Goal: Information Seeking & Learning: Find specific fact

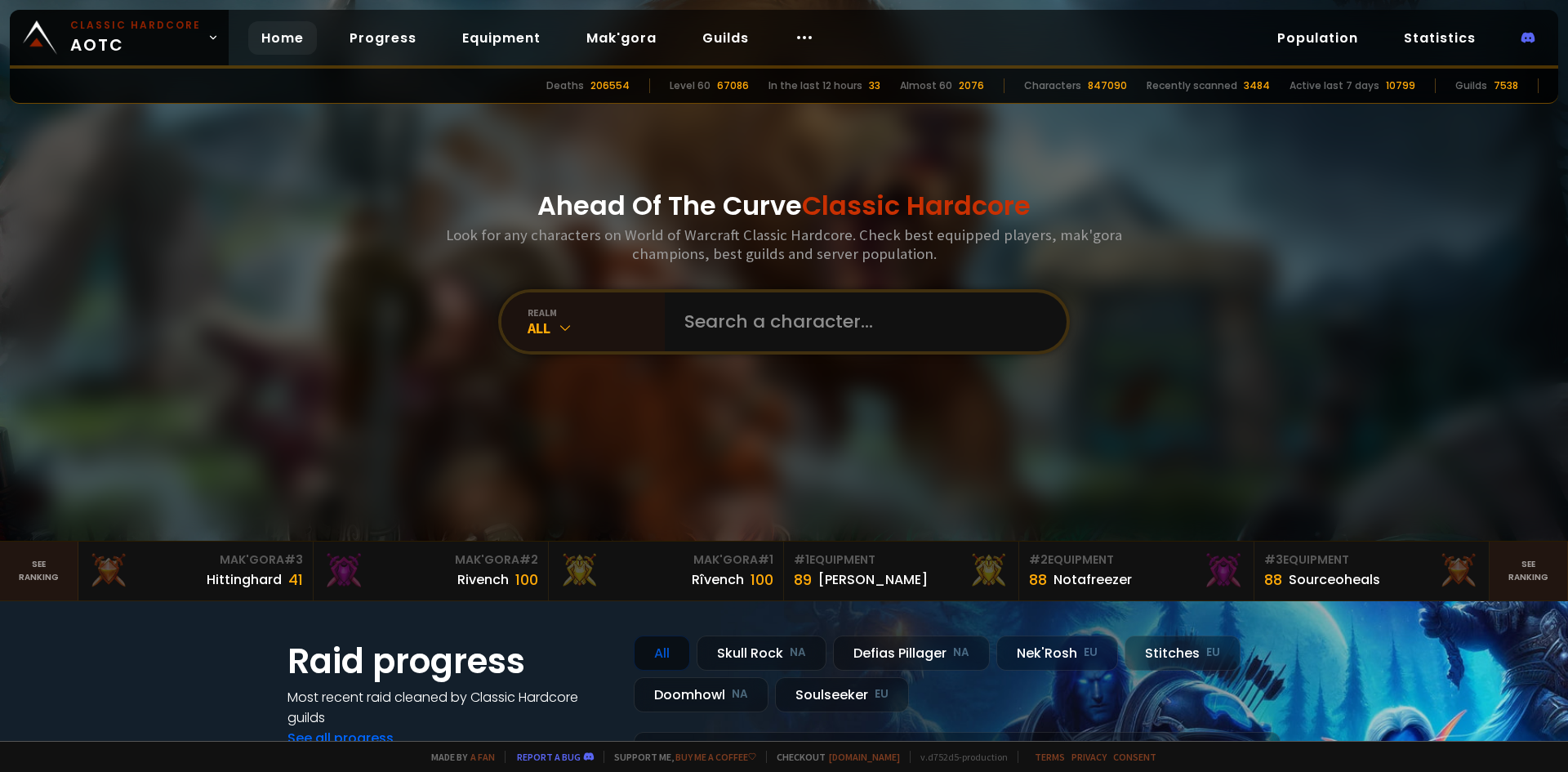
click at [759, 323] on input "text" at bounding box center [860, 322] width 372 height 59
type input "napaxi"
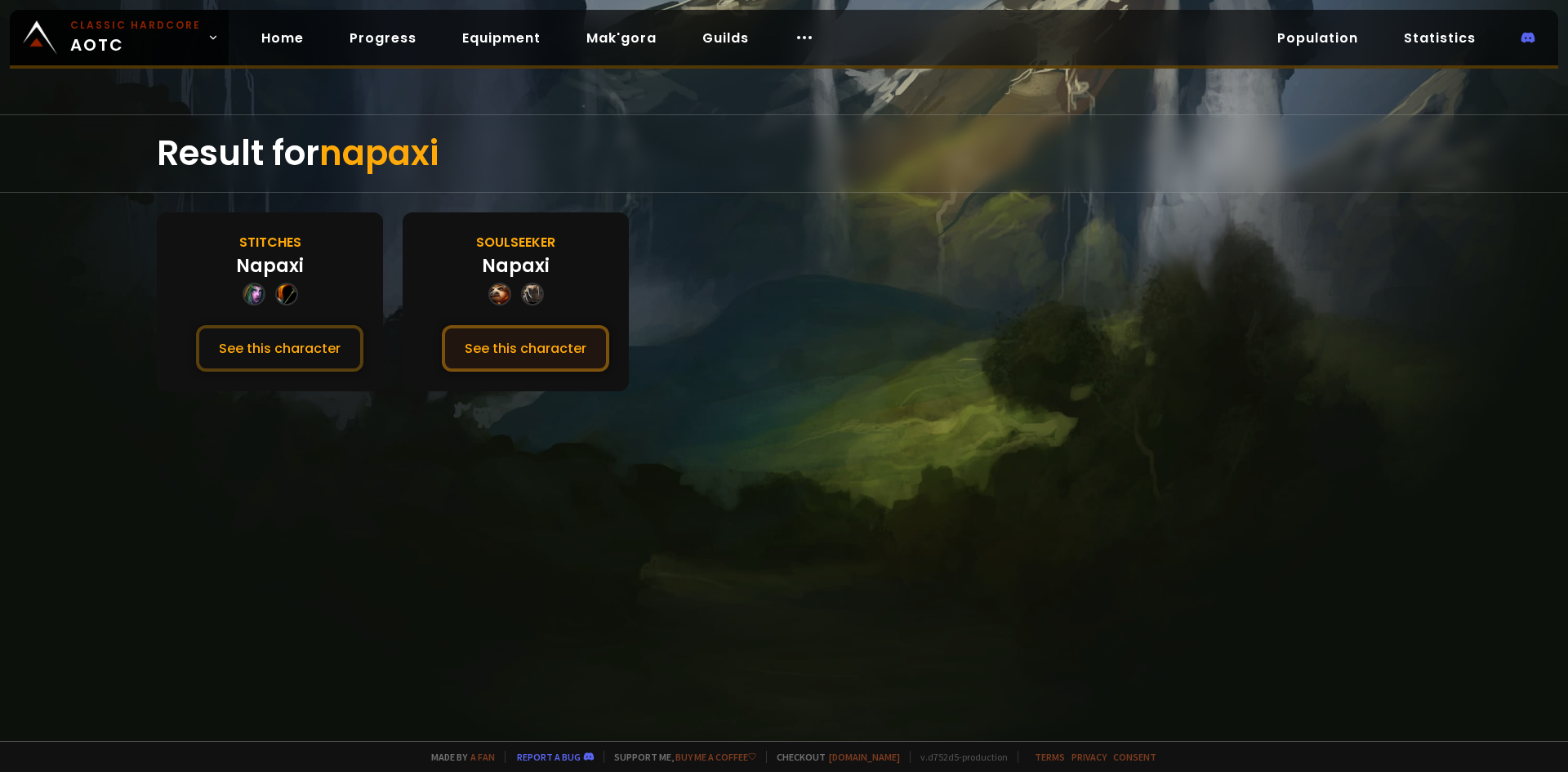
click at [547, 349] on button "See this character" at bounding box center [525, 348] width 167 height 47
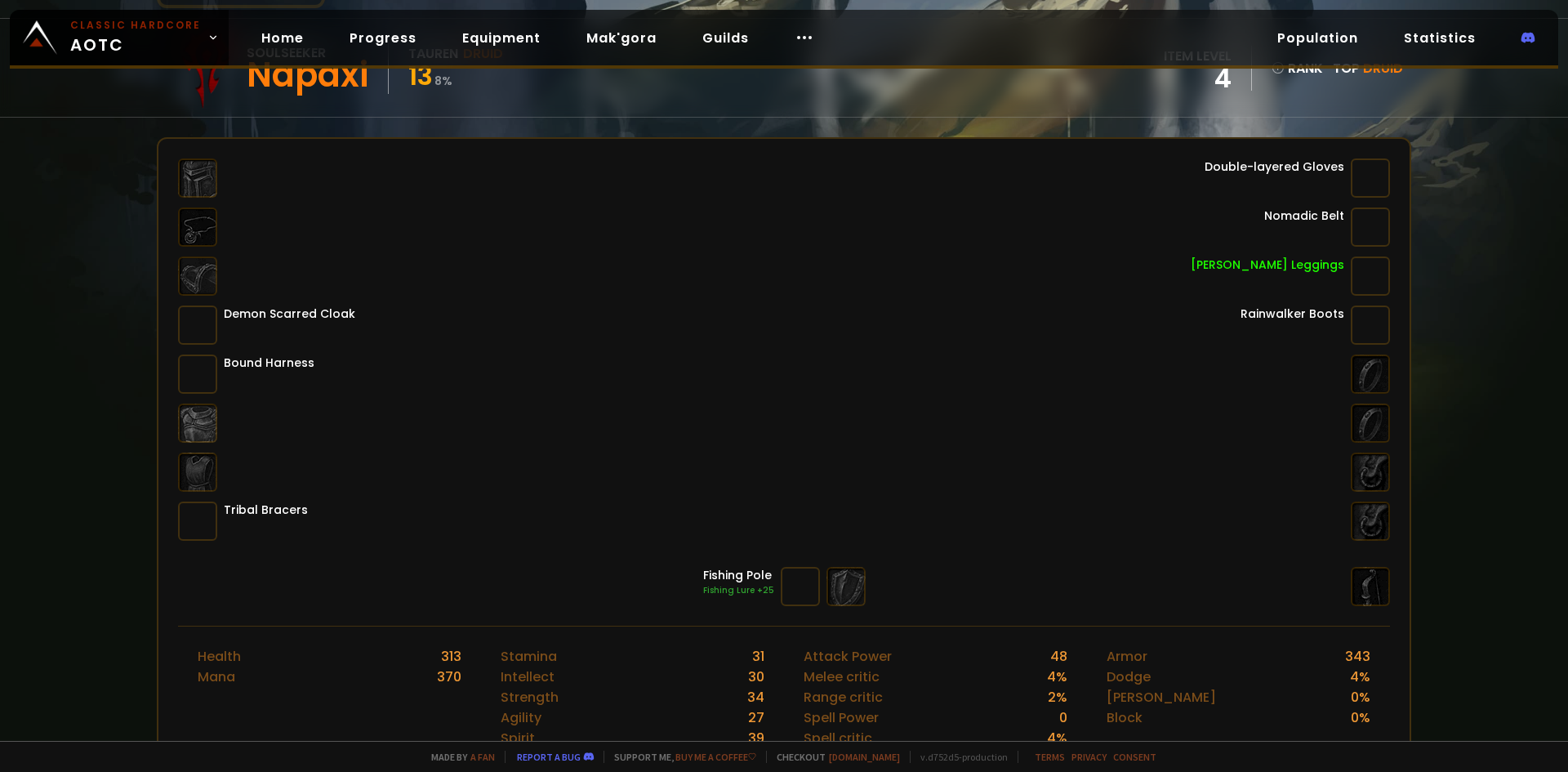
scroll to position [245, 0]
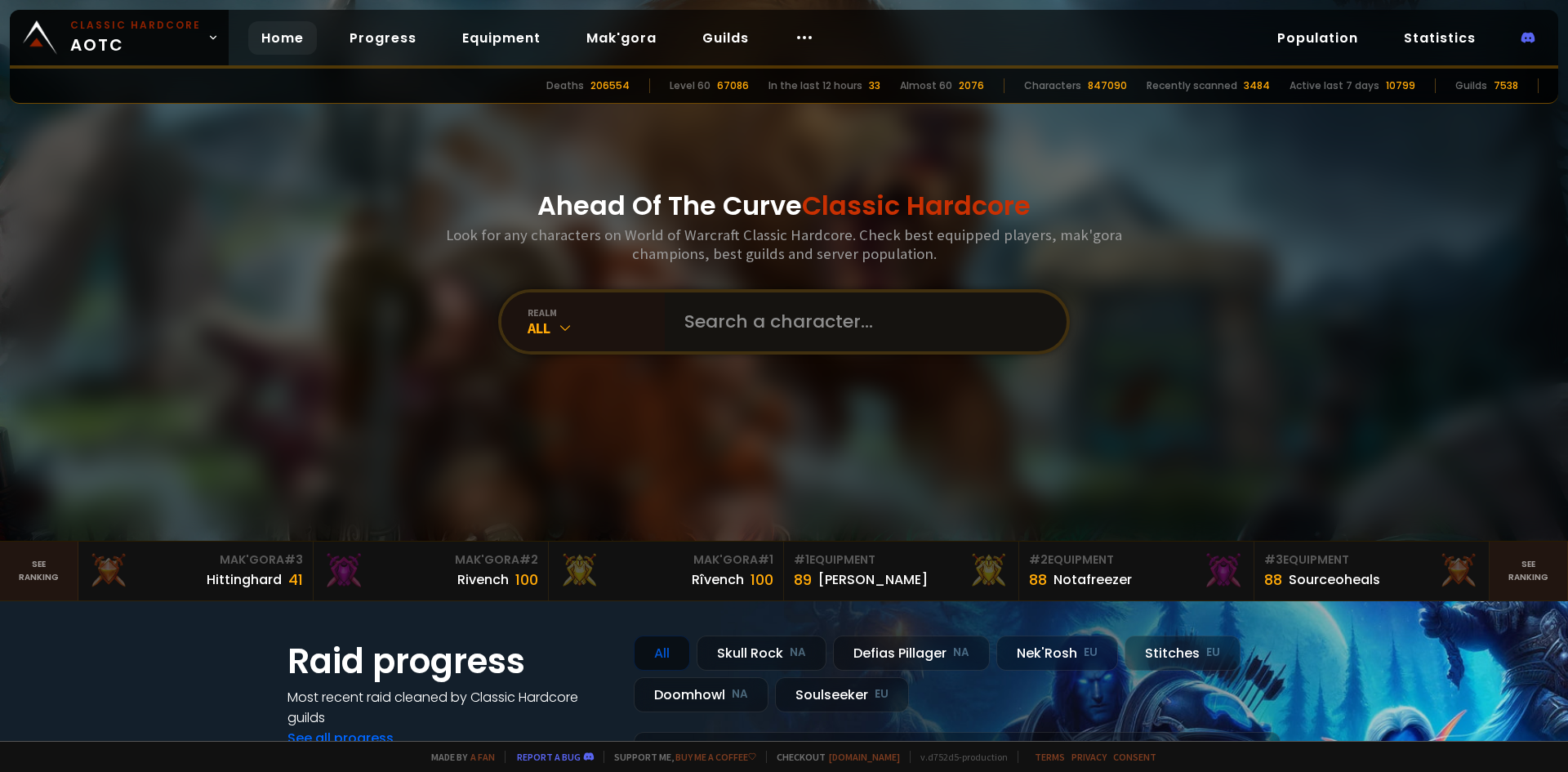
click at [776, 324] on input "text" at bounding box center [860, 322] width 372 height 59
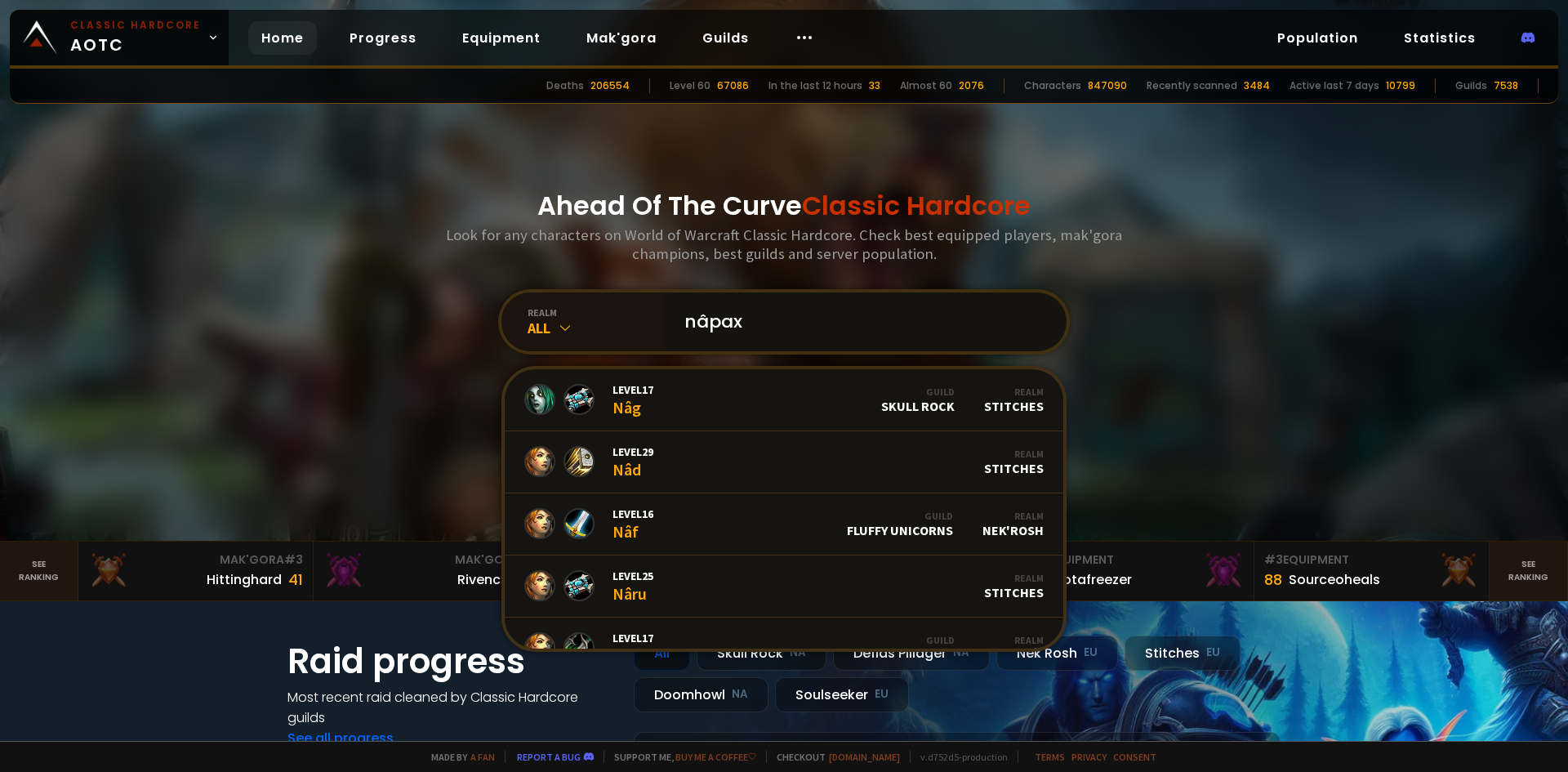
type input "nâpaxi"
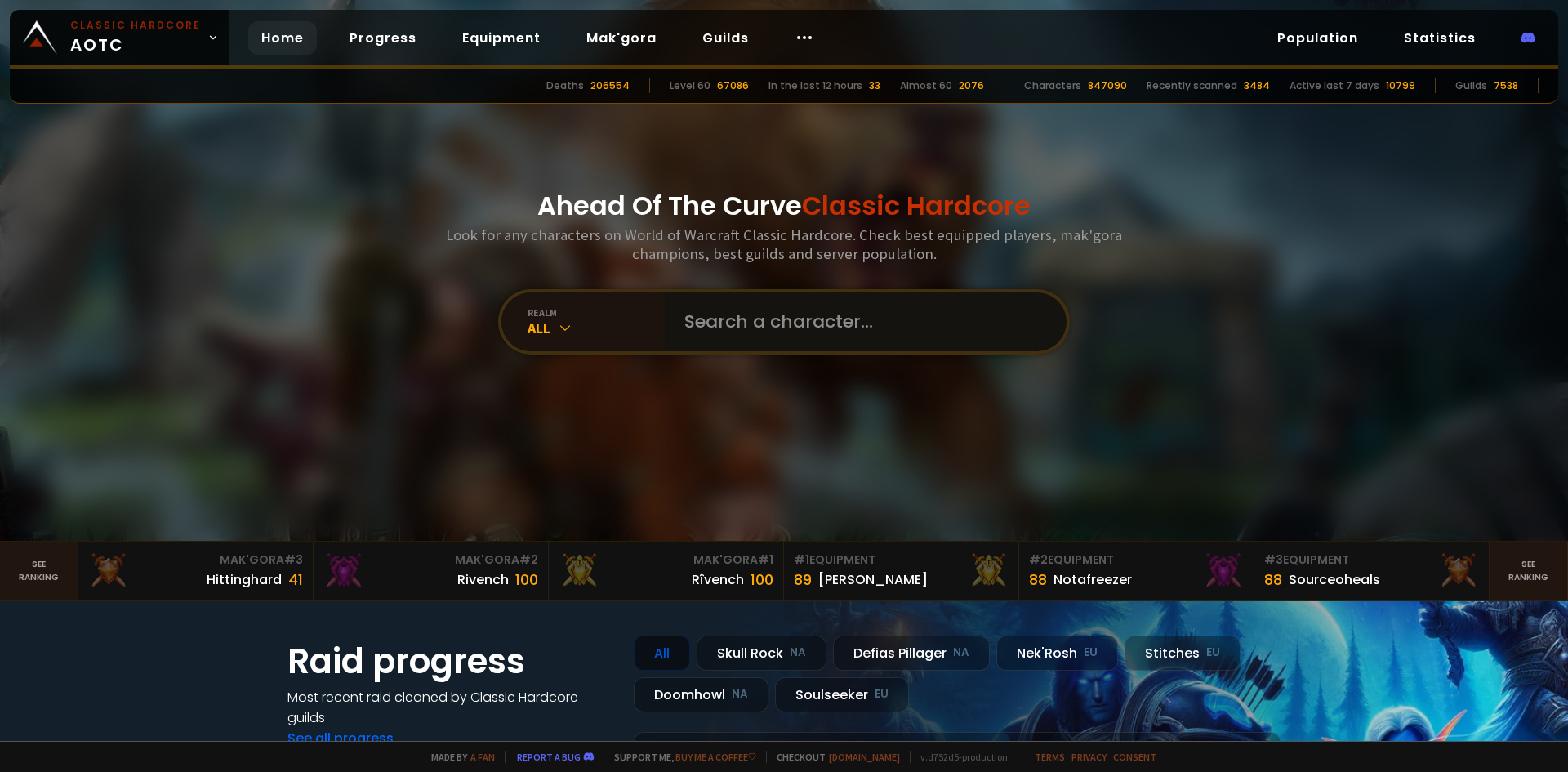
click at [760, 320] on input "text" at bounding box center [860, 322] width 372 height 59
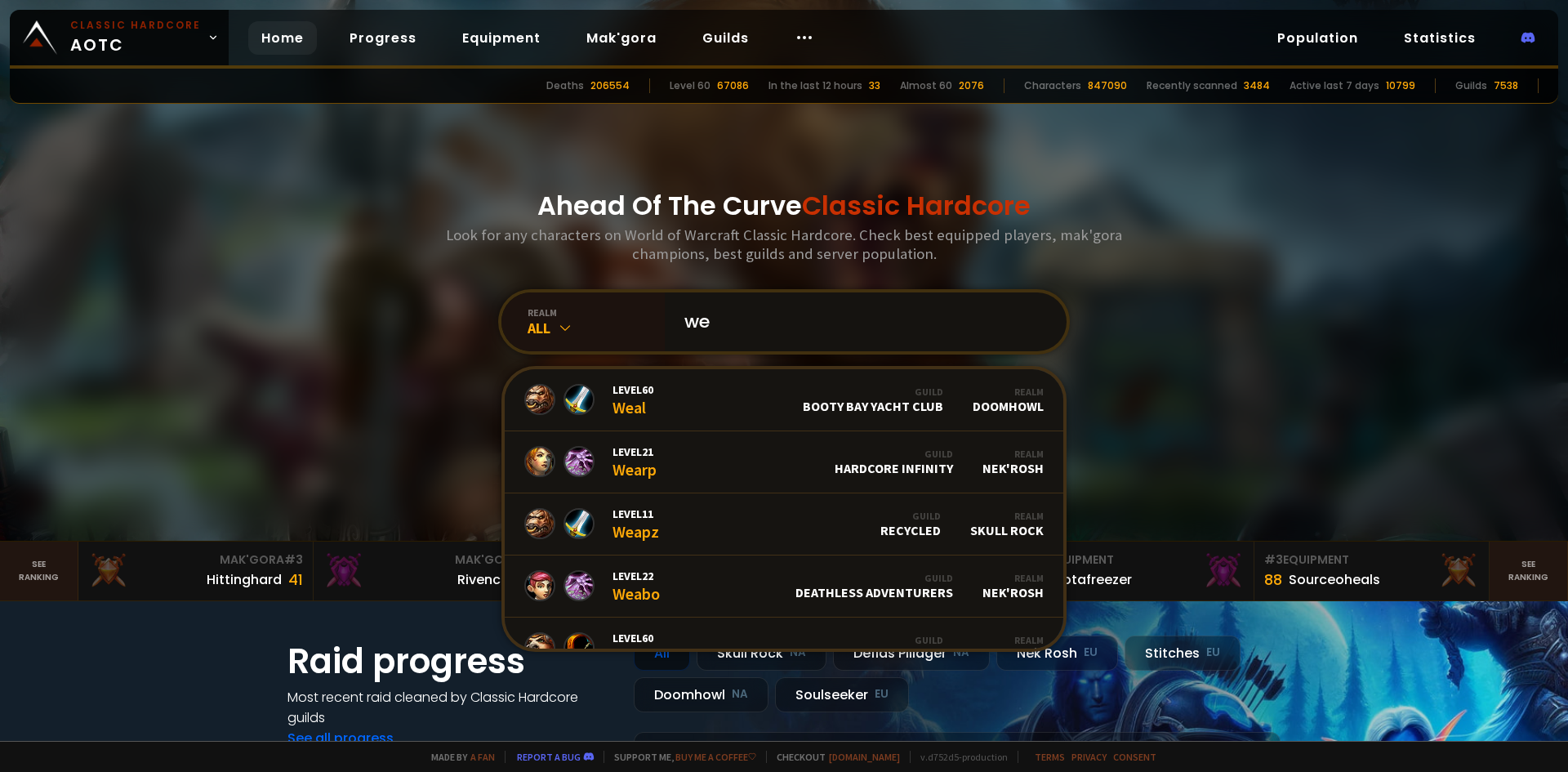
type input "w"
type input "dotern"
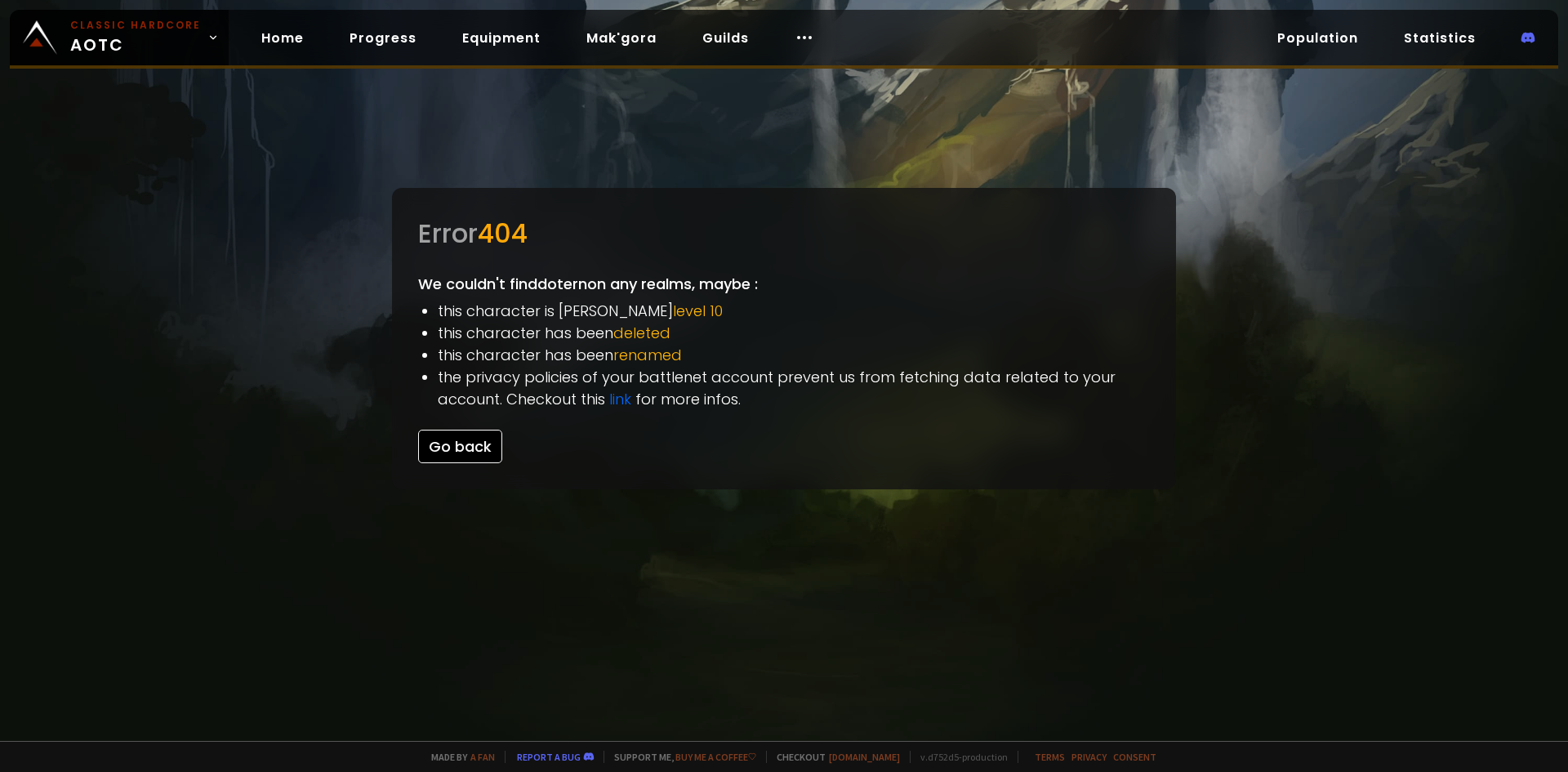
click at [465, 460] on button "Go back" at bounding box center [460, 447] width 85 height 33
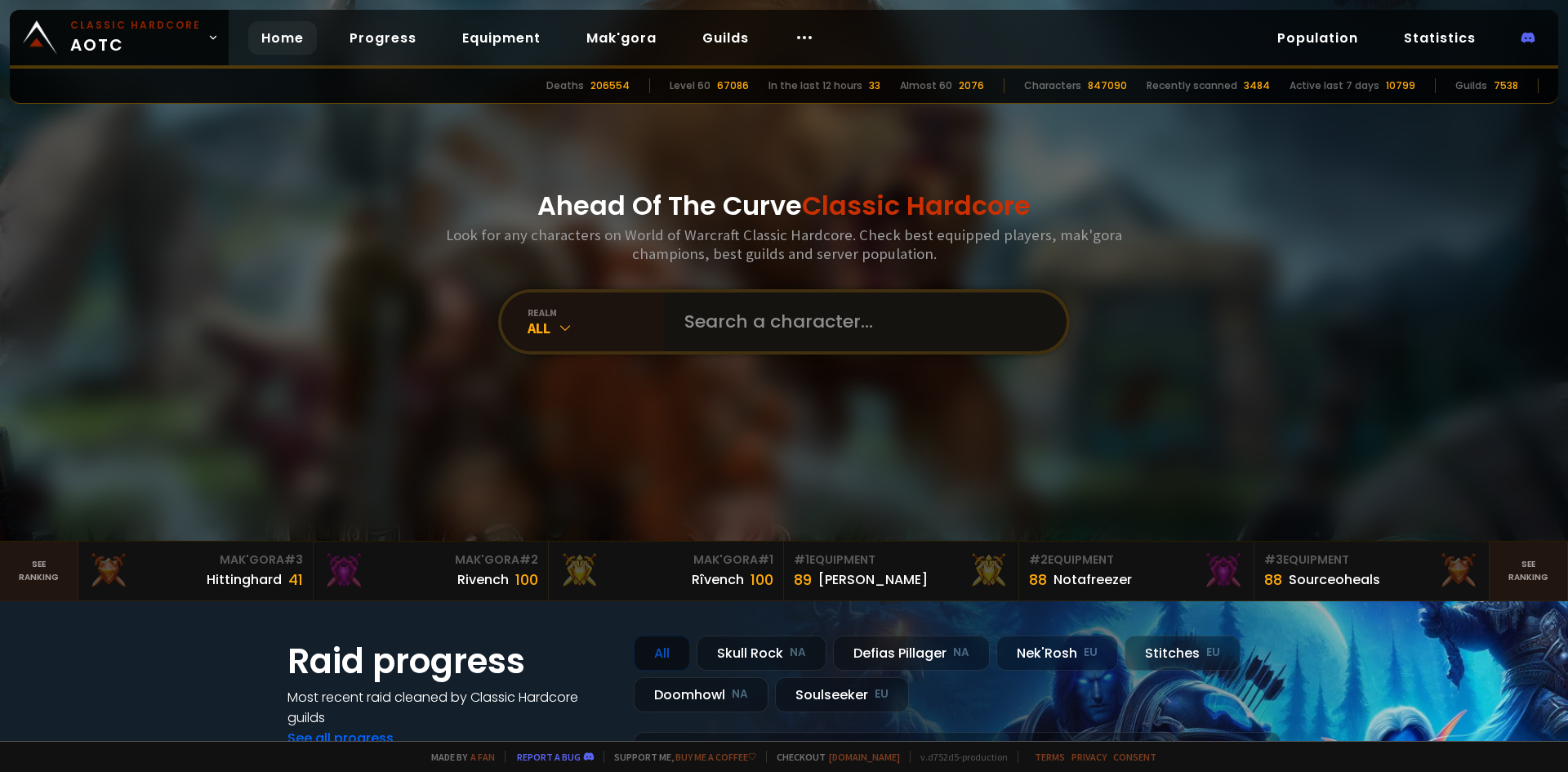
click at [758, 332] on input "text" at bounding box center [860, 322] width 372 height 59
type input "dottern"
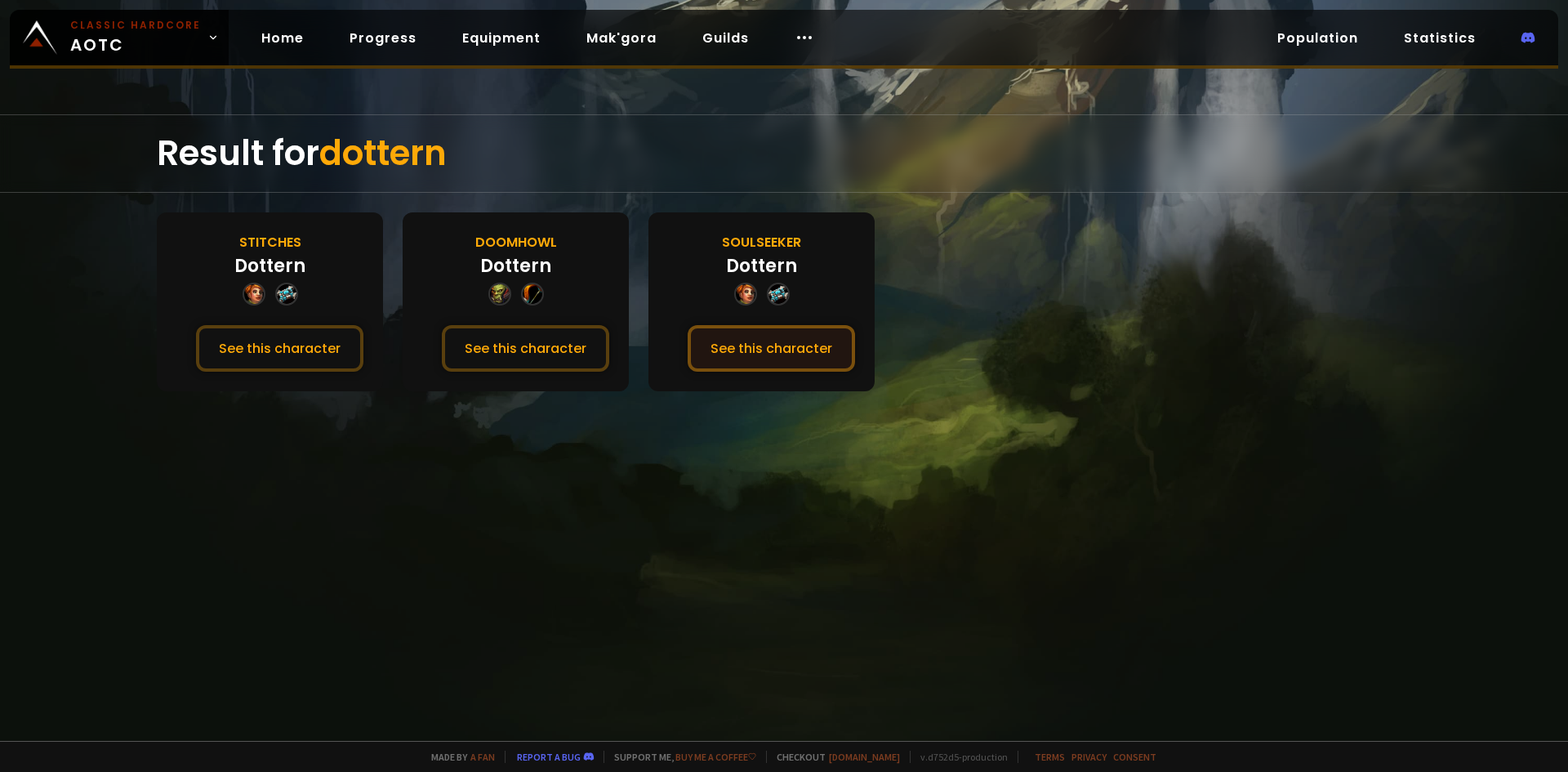
click at [739, 345] on button "See this character" at bounding box center [772, 348] width 167 height 47
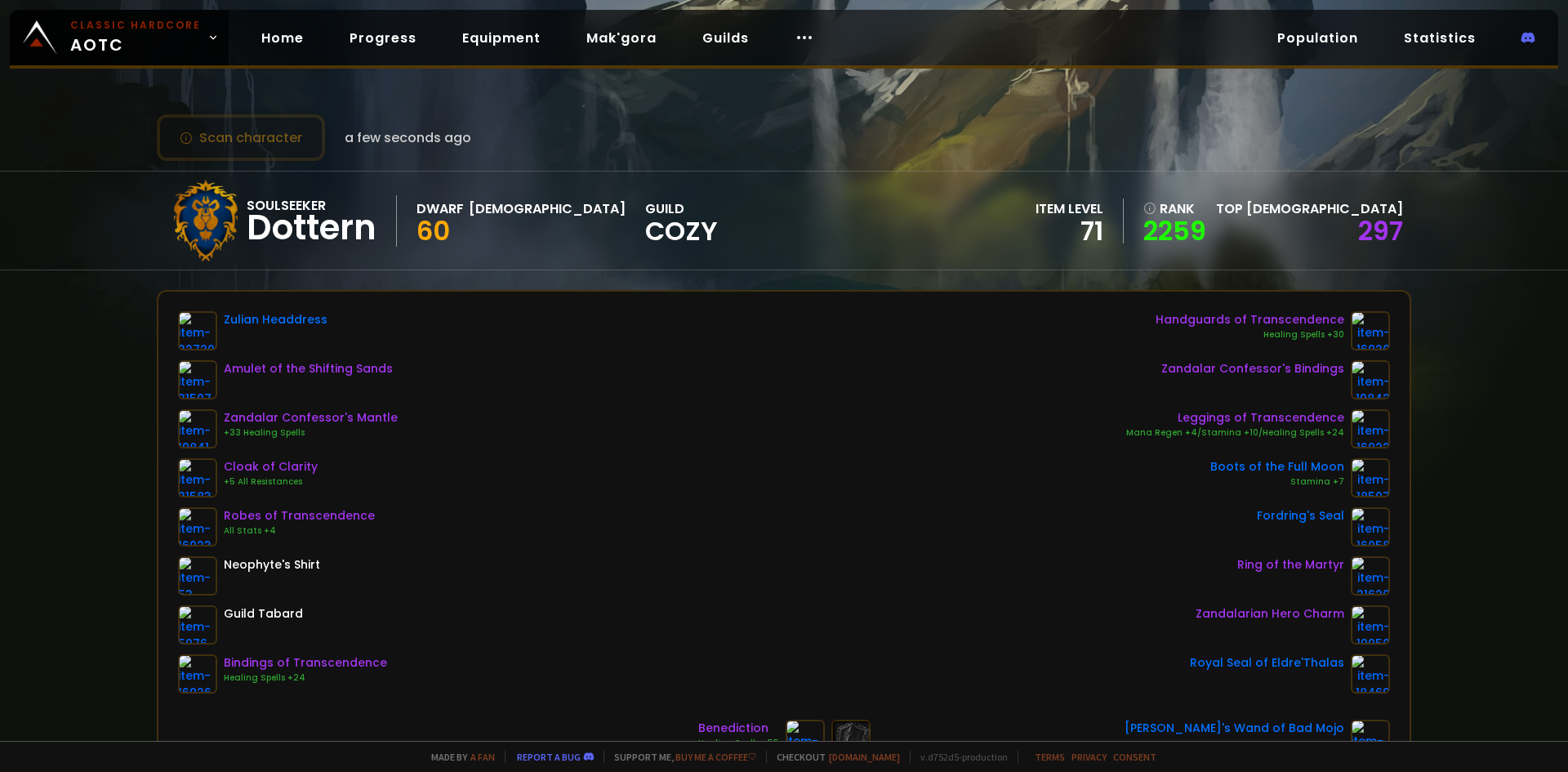
click at [645, 232] on span "Cozy" at bounding box center [681, 231] width 73 height 25
drag, startPoint x: 611, startPoint y: 235, endPoint x: 548, endPoint y: 233, distance: 63.0
click at [548, 233] on div "Soulseeker Dottern Dwarf Priest 60 guild Cozy item level 71 rank 2259 Top Pries…" at bounding box center [784, 221] width 1255 height 98
click at [749, 211] on div "Soulseeker Dottern Dwarf Priest 60 guild Cozy item level 71 rank 2259 Top Pries…" at bounding box center [784, 221] width 1255 height 98
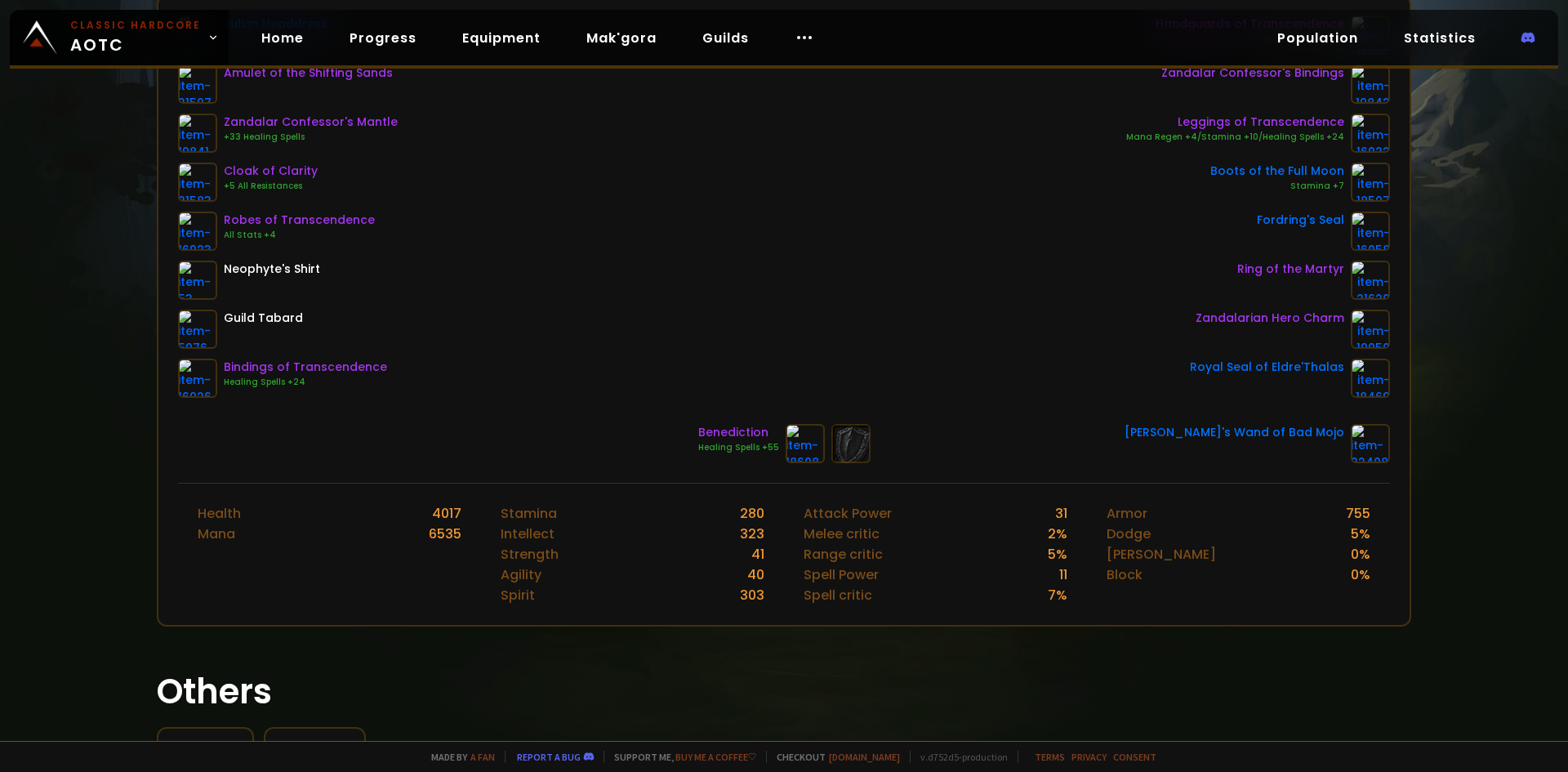
scroll to position [327, 0]
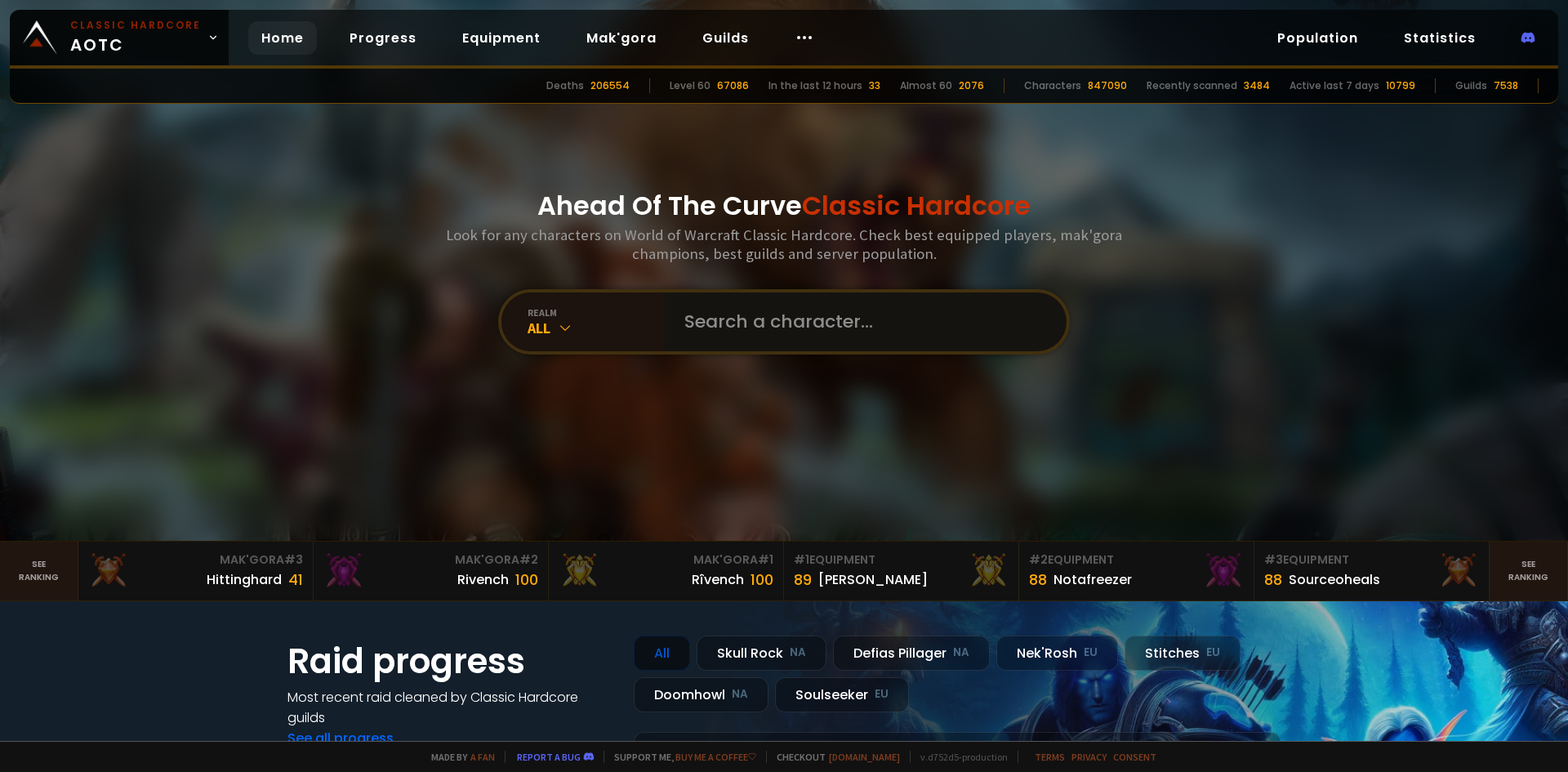
click at [746, 308] on input "text" at bounding box center [860, 322] width 372 height 59
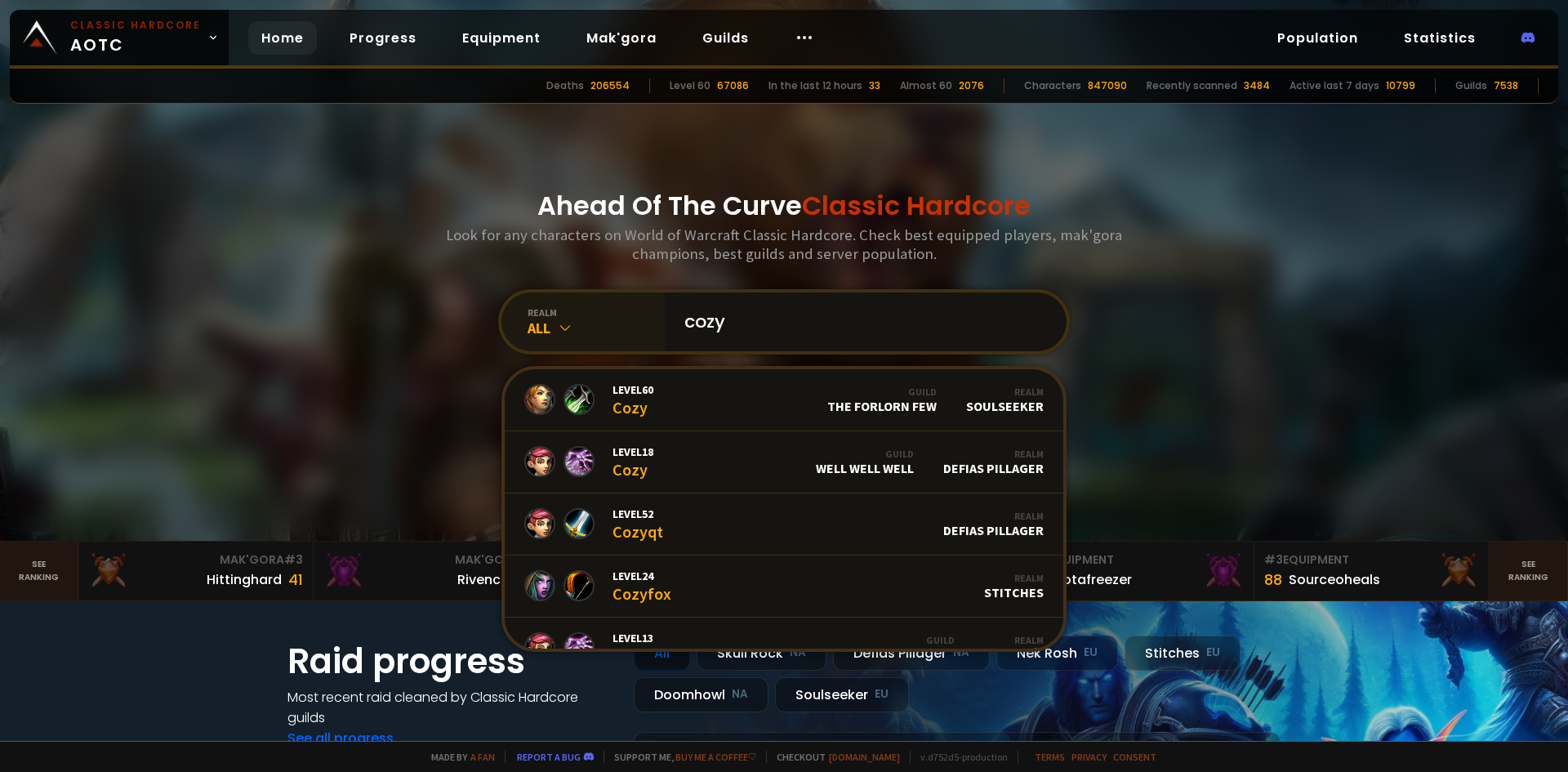
type input "cozy"
click at [557, 327] on icon at bounding box center [565, 328] width 17 height 17
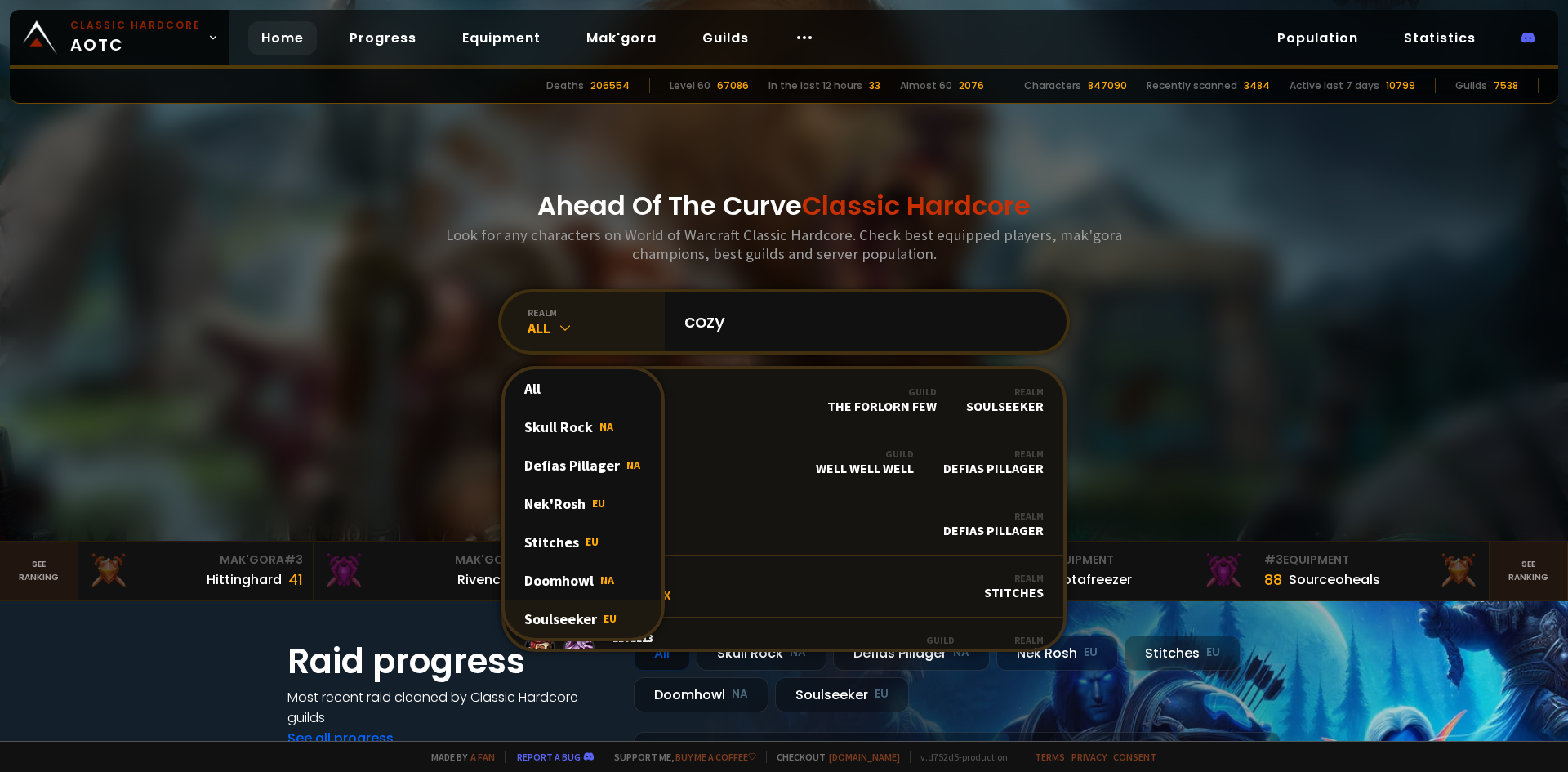
click at [590, 615] on div "Soulseeker EU" at bounding box center [582, 619] width 157 height 39
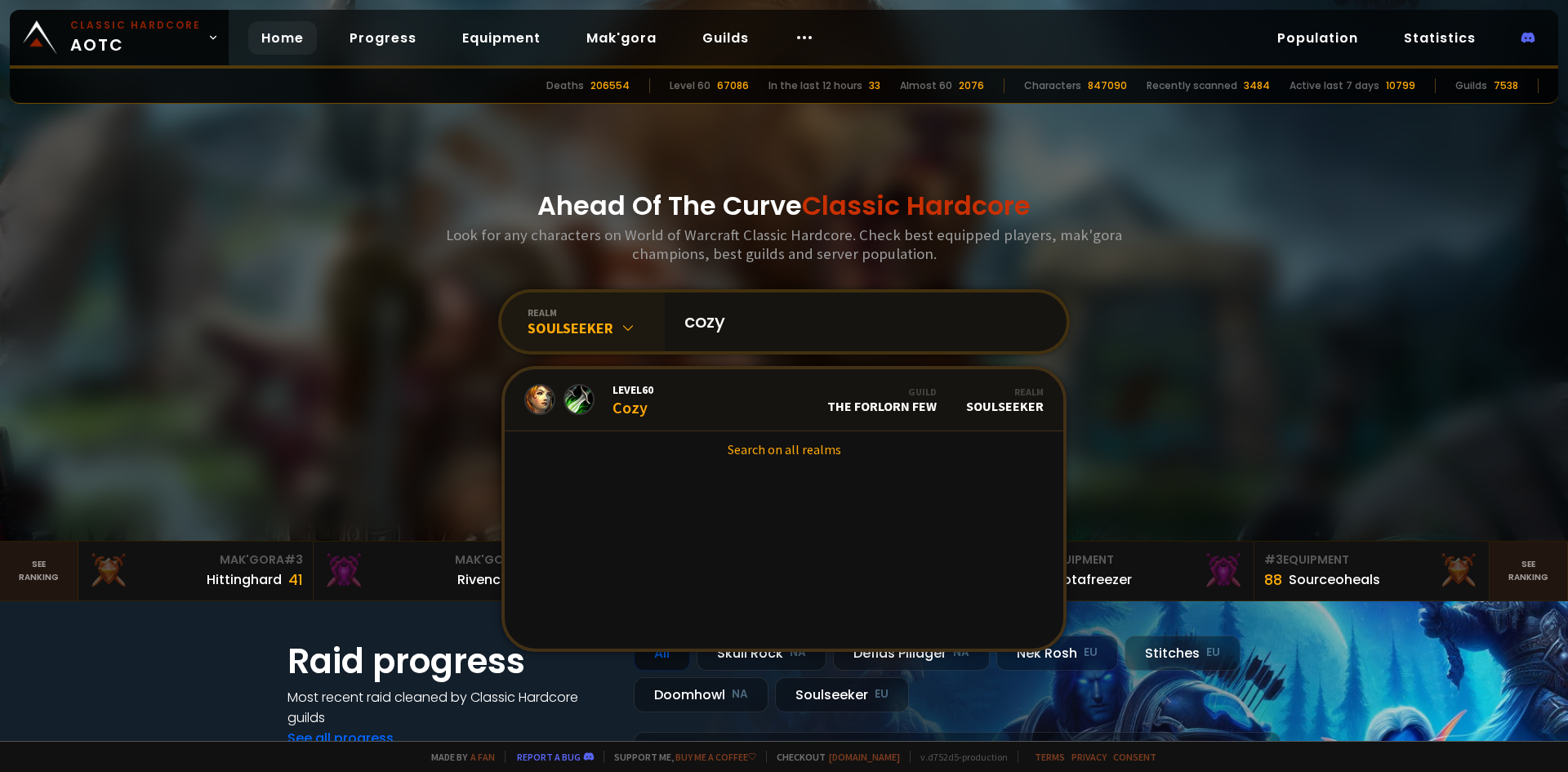
click at [810, 317] on input "cozy" at bounding box center [860, 322] width 372 height 59
